Goal: Information Seeking & Learning: Learn about a topic

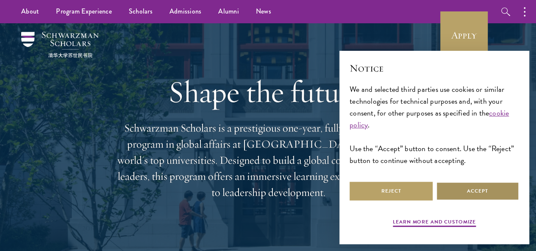
click at [472, 191] on button "Accept" at bounding box center [477, 191] width 83 height 19
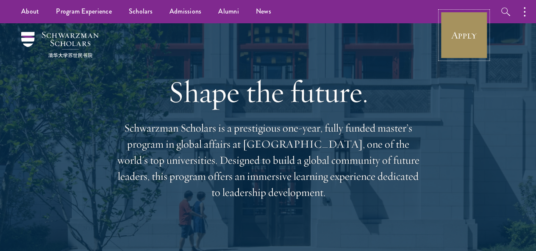
click at [458, 34] on link "Apply" at bounding box center [463, 34] width 47 height 47
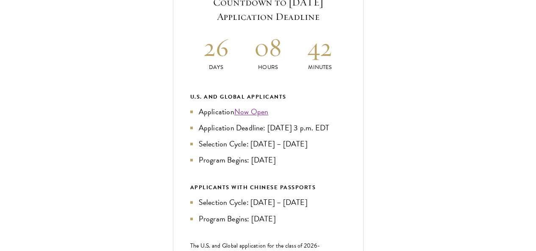
scroll to position [357, 0]
click at [269, 117] on link "Now Open" at bounding box center [251, 111] width 34 height 11
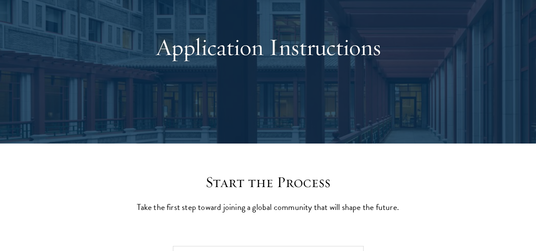
scroll to position [0, 0]
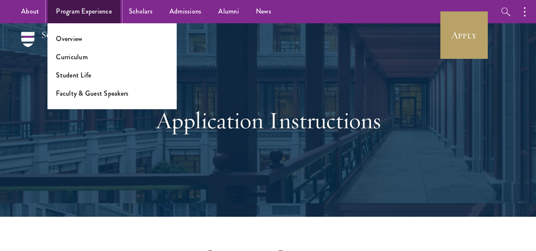
click at [90, 12] on link "Program Experience" at bounding box center [83, 11] width 73 height 23
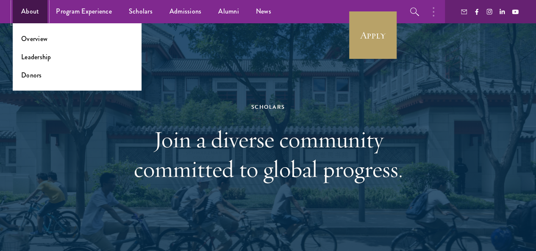
click at [31, 14] on link "About" at bounding box center [30, 11] width 35 height 23
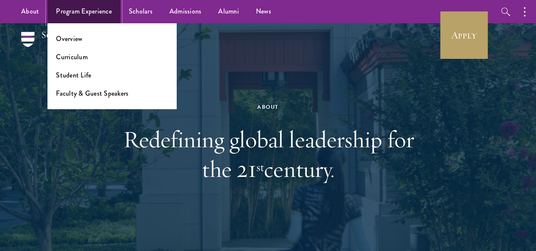
click at [84, 14] on link "Program Experience" at bounding box center [83, 11] width 73 height 23
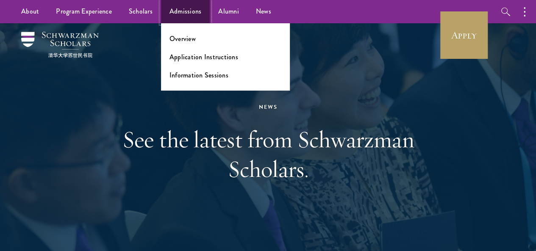
click at [182, 9] on link "Admissions" at bounding box center [185, 11] width 49 height 23
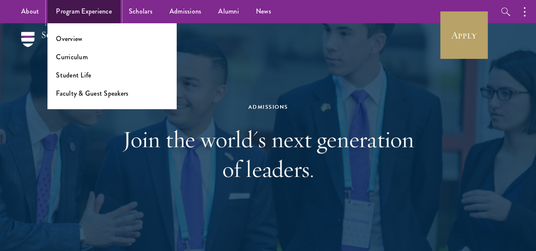
click at [102, 10] on link "Program Experience" at bounding box center [83, 11] width 73 height 23
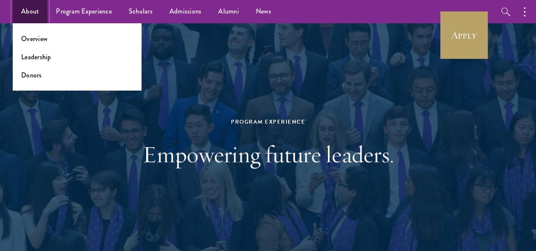
click at [39, 10] on link "About" at bounding box center [30, 11] width 35 height 23
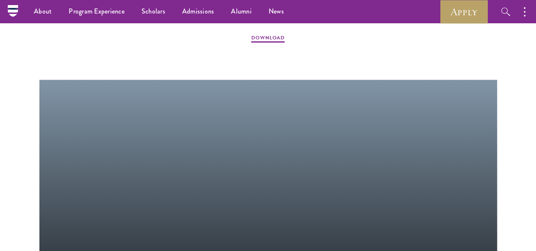
scroll to position [949, 0]
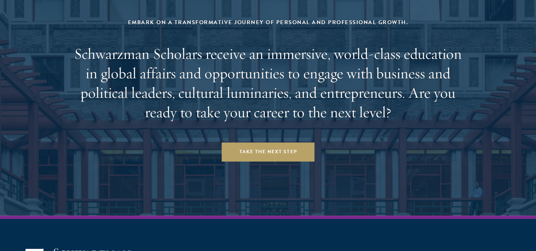
scroll to position [3478, 0]
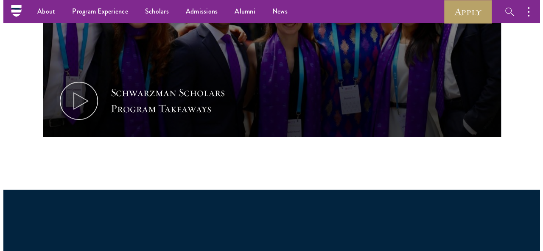
scroll to position [468, 0]
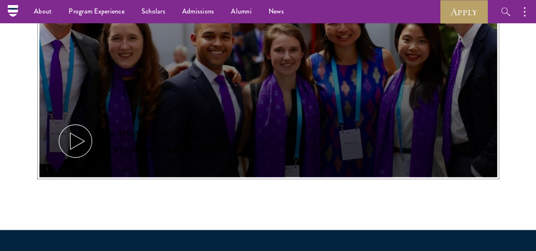
click at [264, 125] on div "Schwarzman Scholars Program Takeaways" at bounding box center [185, 141] width 157 height 32
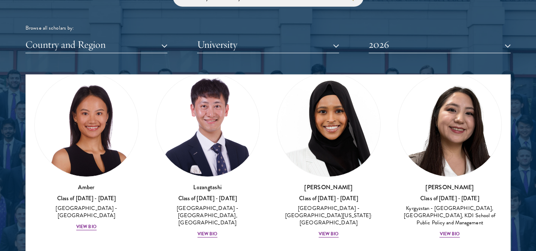
scroll to position [36, 0]
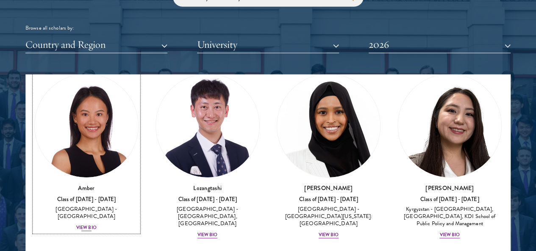
click at [97, 225] on div "View Bio" at bounding box center [86, 228] width 20 height 7
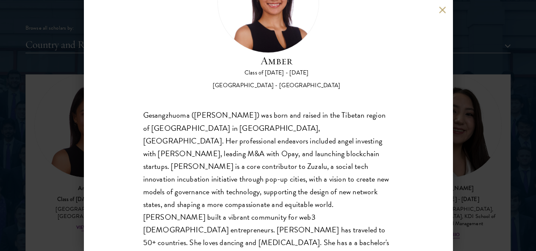
scroll to position [71, 0]
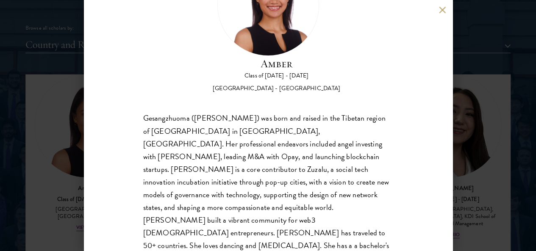
click at [443, 10] on button at bounding box center [442, 9] width 7 height 7
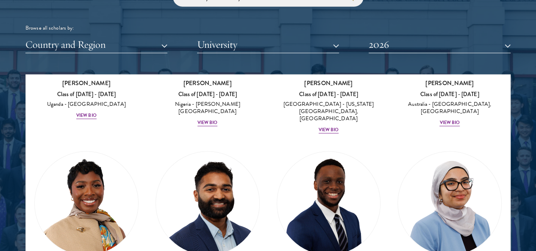
scroll to position [499, 0]
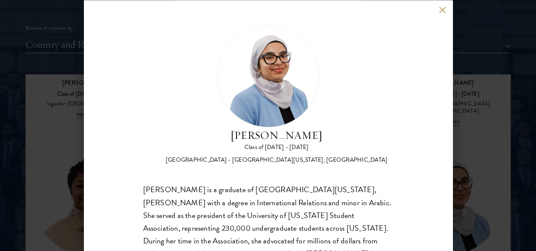
scroll to position [32, 0]
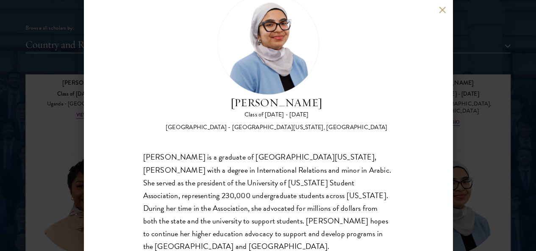
click at [443, 10] on button at bounding box center [442, 9] width 7 height 7
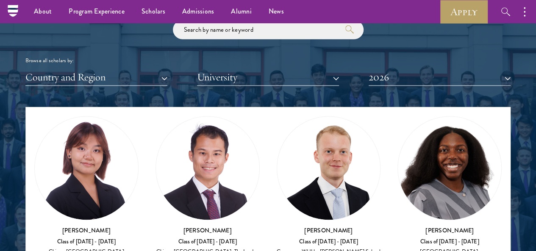
scroll to position [2220, 0]
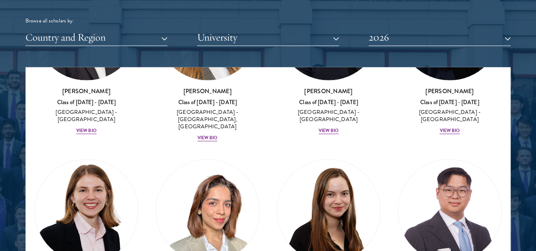
scroll to position [2868, 0]
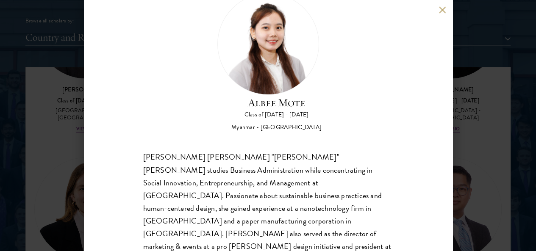
scroll to position [60, 0]
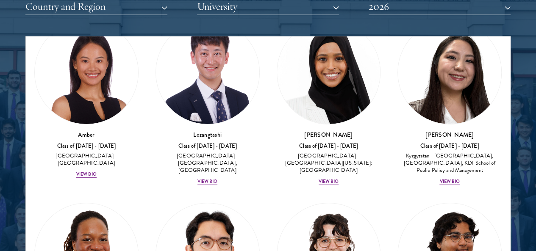
scroll to position [1066, 0]
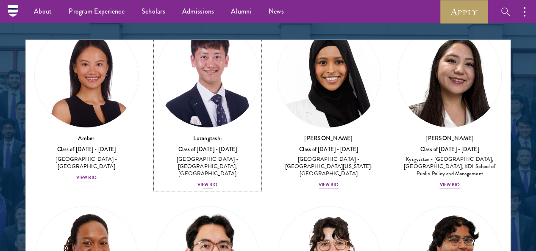
click at [198, 49] on img at bounding box center [207, 75] width 103 height 103
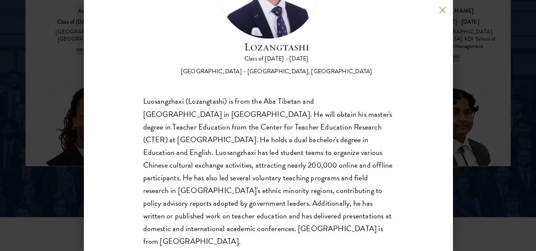
scroll to position [1204, 0]
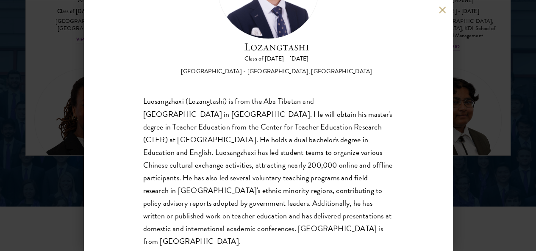
click at [443, 10] on button at bounding box center [442, 9] width 7 height 7
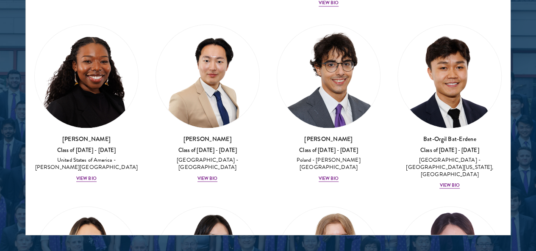
scroll to position [711, 0]
